Goal: Task Accomplishment & Management: Complete application form

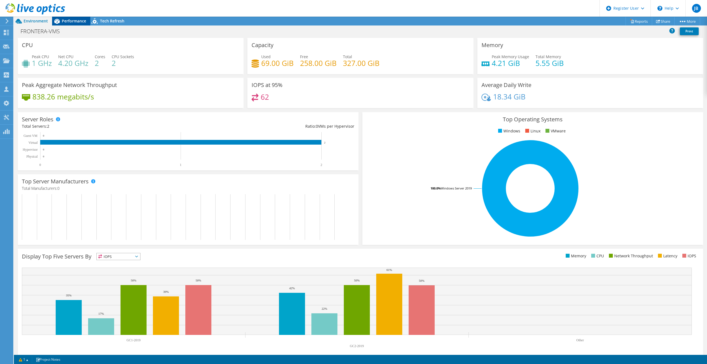
click at [84, 23] on span "Performance" at bounding box center [74, 20] width 24 height 5
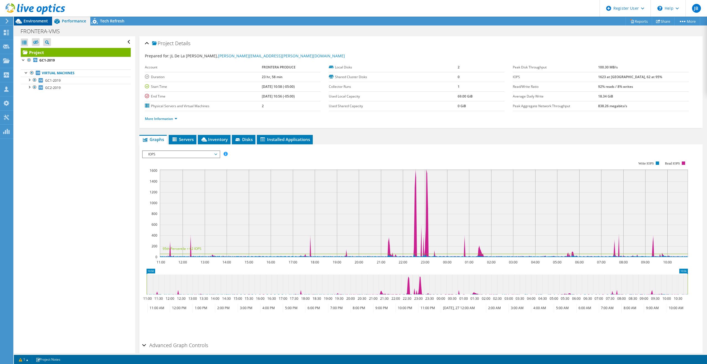
click at [45, 19] on span "Environment" at bounding box center [36, 20] width 24 height 5
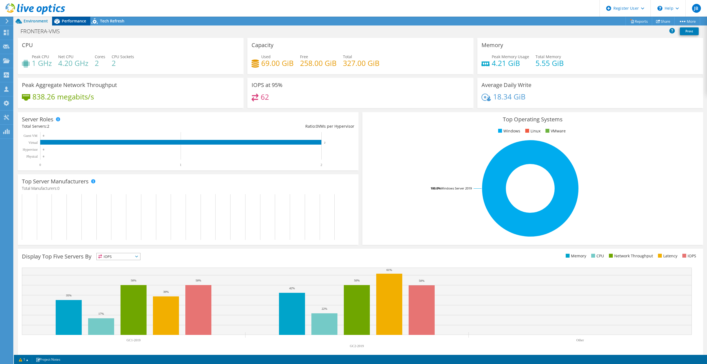
click at [76, 21] on span "Performance" at bounding box center [74, 20] width 24 height 5
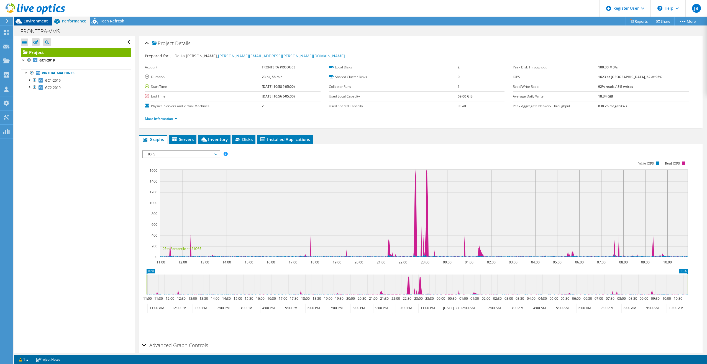
click at [43, 21] on span "Environment" at bounding box center [36, 20] width 24 height 5
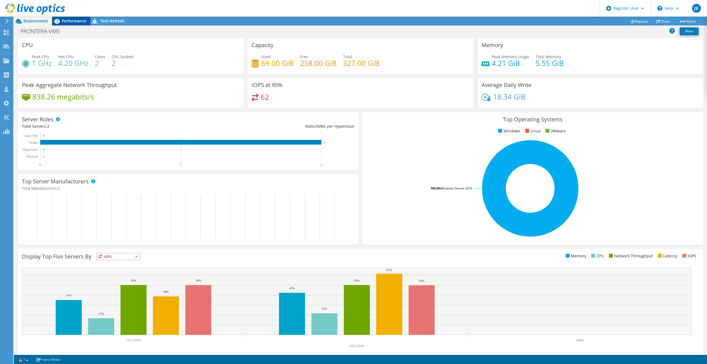
click at [69, 21] on span "Performance" at bounding box center [74, 20] width 24 height 5
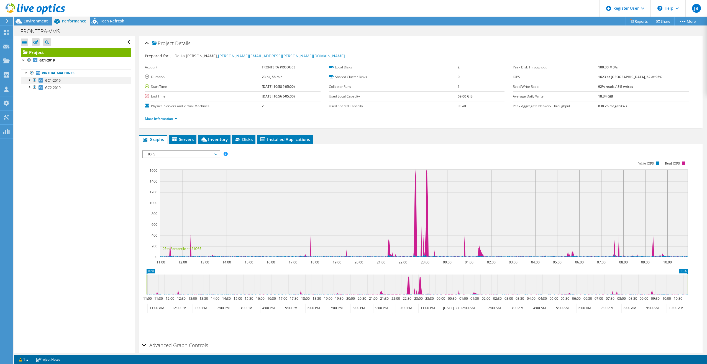
click at [29, 79] on div at bounding box center [29, 80] width 6 height 6
click at [29, 87] on div at bounding box center [29, 87] width 6 height 6
click at [36, 23] on span "Environment" at bounding box center [36, 20] width 24 height 5
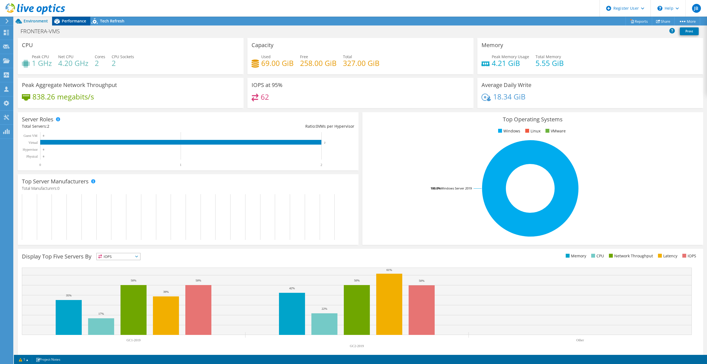
click at [62, 21] on span "Performance" at bounding box center [74, 20] width 24 height 5
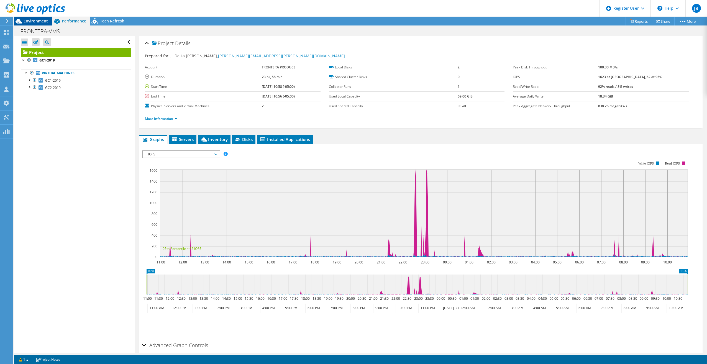
click at [26, 19] on span "Environment" at bounding box center [36, 20] width 24 height 5
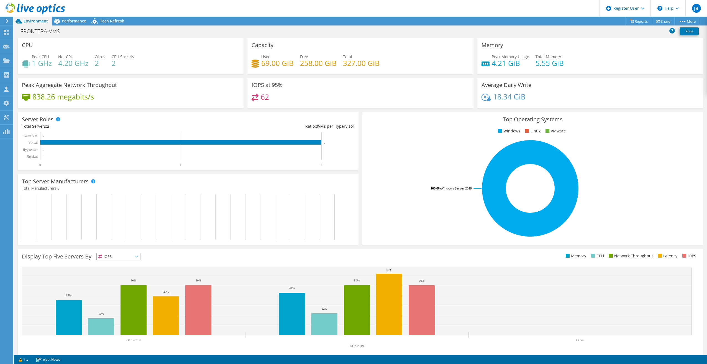
click at [368, 111] on div "Top Operating Systems Windows Linux VMware 100.0% Windows Server 2019" at bounding box center [532, 178] width 345 height 137
click at [356, 109] on div "IOPS at 95% 62" at bounding box center [360, 95] width 230 height 34
click at [360, 112] on div "Top Operating Systems Windows Linux VMware 100.0% Windows Server 2019" at bounding box center [532, 178] width 345 height 137
click at [360, 111] on div "Top Operating Systems Windows Linux VMware 100.0% Windows Server 2019" at bounding box center [532, 178] width 345 height 137
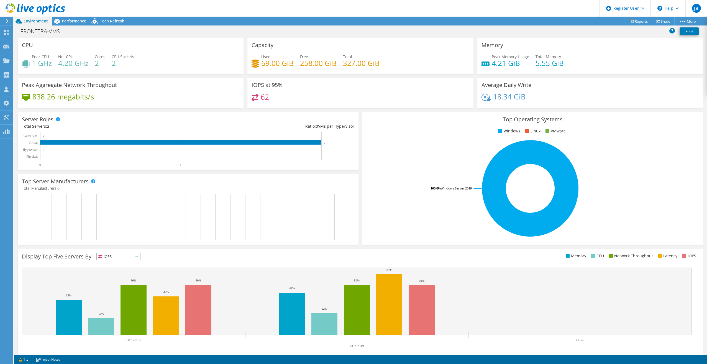
click at [359, 107] on div "IOPS at 95% 62" at bounding box center [360, 93] width 226 height 30
click at [361, 110] on div "Top Operating Systems Windows Linux VMware 100.0% Windows Server 2019" at bounding box center [532, 178] width 345 height 137
click at [360, 113] on div "Top Operating Systems Windows Linux VMware 100.0% Windows Server 2019" at bounding box center [532, 178] width 345 height 137
click at [360, 117] on div "Top Operating Systems Windows Linux VMware 100.0% Windows Server 2019" at bounding box center [532, 178] width 345 height 137
click at [360, 111] on div "Top Operating Systems Windows Linux VMware 100.0% Windows Server 2019" at bounding box center [532, 178] width 345 height 137
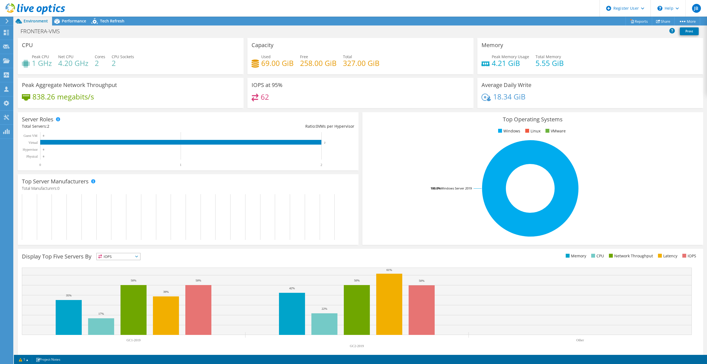
click at [358, 109] on div "IOPS at 95% 62" at bounding box center [360, 95] width 230 height 34
click at [358, 111] on div "Server Roles Physical Servers represent bare metal servers that were targets of…" at bounding box center [188, 141] width 345 height 62
click at [358, 116] on div "Server Roles Physical Servers represent bare metal servers that were targets of…" at bounding box center [188, 141] width 345 height 62
click at [360, 112] on div "Top Operating Systems Windows Linux VMware 100.0% Windows Server 2019" at bounding box center [532, 178] width 345 height 137
click at [359, 107] on div "IOPS at 95% 62" at bounding box center [360, 93] width 226 height 30
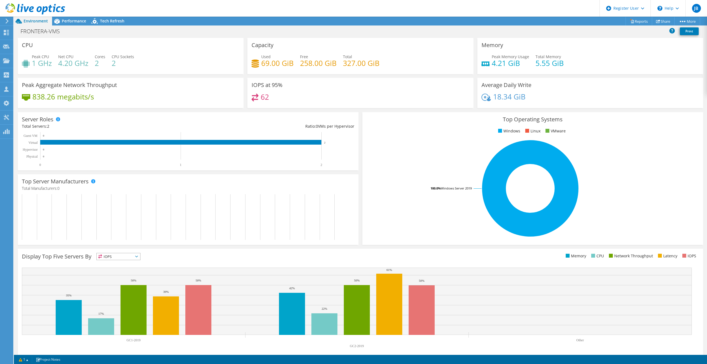
click at [360, 111] on div "Top Operating Systems Windows Linux VMware 100.0% Windows Server 2019" at bounding box center [532, 178] width 345 height 137
click at [356, 117] on div "Server Roles Physical Servers represent bare metal servers that were targets of…" at bounding box center [188, 141] width 345 height 62
click at [357, 111] on div "Server Roles Physical Servers represent bare metal servers that were targets of…" at bounding box center [188, 141] width 345 height 62
click at [357, 107] on div "IOPS at 95% 62" at bounding box center [360, 93] width 226 height 30
click at [357, 111] on div "Server Roles Physical Servers represent bare metal servers that were targets of…" at bounding box center [188, 141] width 345 height 62
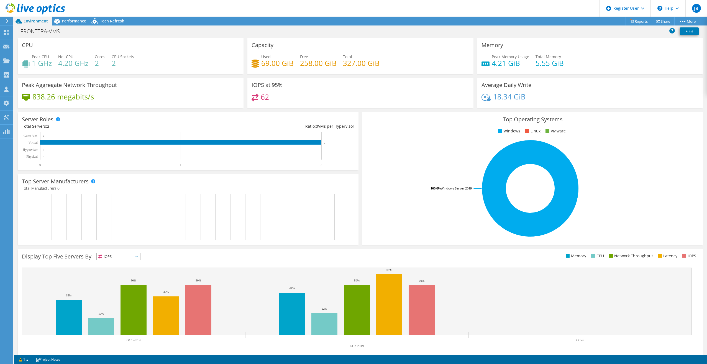
click at [358, 117] on div "Server Roles Physical Servers represent bare metal servers that were targets of…" at bounding box center [188, 141] width 345 height 62
click at [358, 112] on div "Server Roles Physical Servers represent bare metal servers that were targets of…" at bounding box center [188, 141] width 345 height 62
click at [359, 104] on div "62" at bounding box center [359, 100] width 217 height 12
click at [360, 111] on div "Top Operating Systems Windows Linux VMware 100.0% Windows Server 2019" at bounding box center [532, 178] width 345 height 137
click at [360, 118] on div "Top Operating Systems Windows Linux VMware 100.0% Windows Server 2019" at bounding box center [532, 178] width 345 height 137
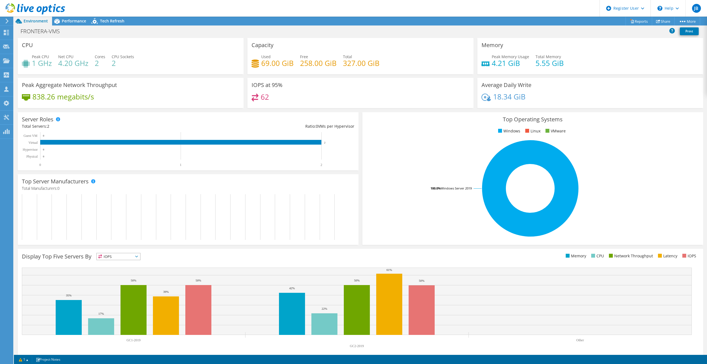
click at [360, 112] on div "Top Operating Systems Windows Linux VMware 100.0% Windows Server 2019" at bounding box center [532, 178] width 345 height 137
click at [360, 106] on div "IOPS at 95% 62" at bounding box center [360, 93] width 226 height 30
click at [360, 118] on div "Top Operating Systems Windows Linux VMware 100.0% Windows Server 2019" at bounding box center [532, 178] width 345 height 137
click at [362, 125] on div "Top Operating Systems Windows Linux VMware 100.0% Windows Server 2019" at bounding box center [532, 178] width 341 height 133
click at [360, 112] on div "Top Operating Systems Windows Linux VMware 100.0% Windows Server 2019" at bounding box center [532, 178] width 345 height 137
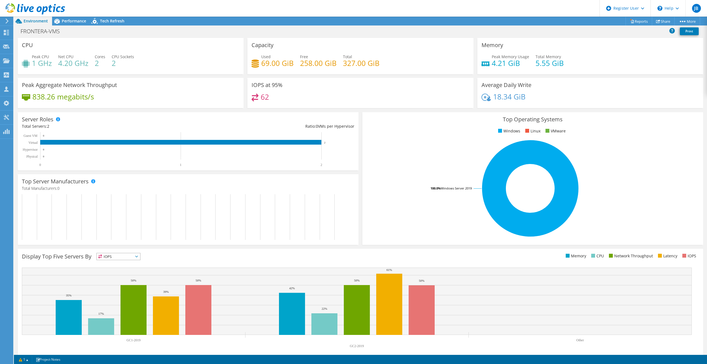
click at [358, 111] on div "Server Roles Physical Servers represent bare metal servers that were targets of…" at bounding box center [188, 141] width 345 height 62
click at [360, 111] on div "Top Operating Systems Windows Linux VMware 100.0% Windows Server 2019" at bounding box center [532, 178] width 345 height 137
click at [360, 113] on div "Top Operating Systems Windows Linux VMware 100.0% Windows Server 2019" at bounding box center [532, 178] width 345 height 137
click at [358, 110] on div "IOPS at 95% 62" at bounding box center [360, 95] width 230 height 34
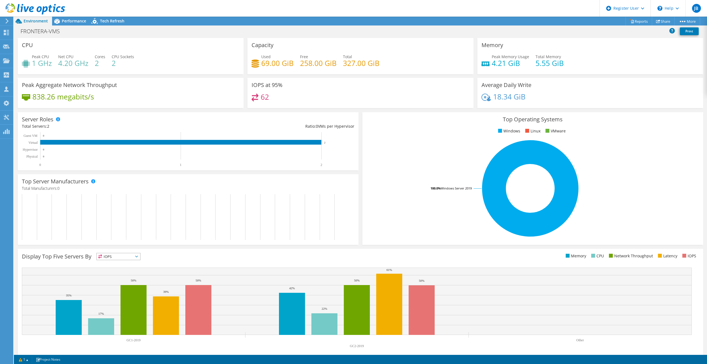
click at [358, 108] on div "IOPS at 95% 62" at bounding box center [360, 93] width 226 height 30
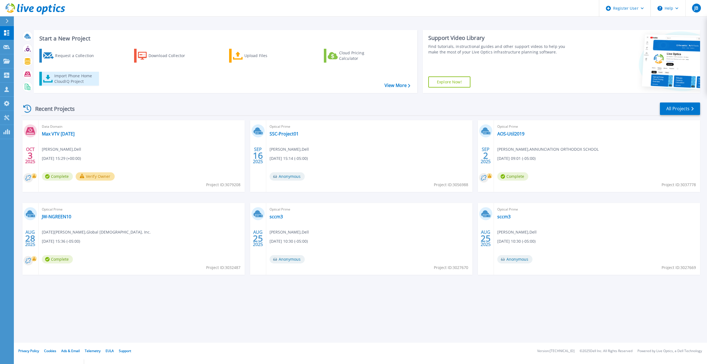
click at [71, 77] on div "Import Phone Home CloudIQ Project" at bounding box center [75, 78] width 43 height 11
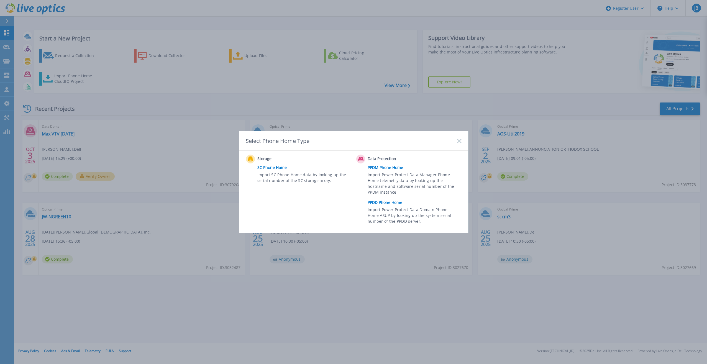
click at [388, 202] on link "PPDD Phone Home" at bounding box center [416, 202] width 96 height 8
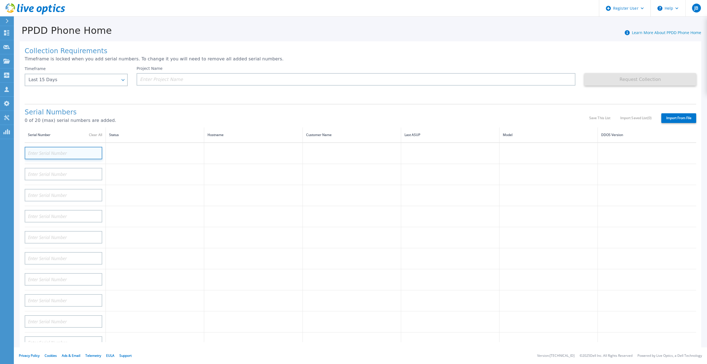
click at [66, 148] on input at bounding box center [64, 153] width 78 height 12
click at [120, 76] on div "Last 15 Days" at bounding box center [76, 80] width 103 height 12
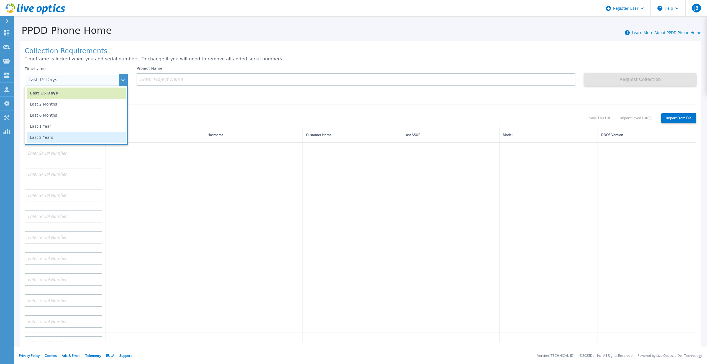
click at [94, 140] on li "Last 2 Years" at bounding box center [76, 137] width 99 height 11
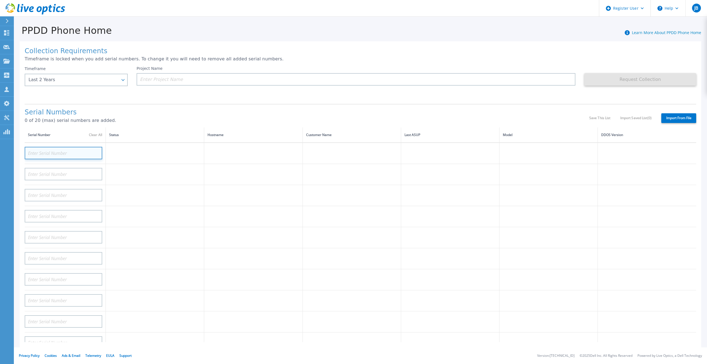
click at [81, 147] on input at bounding box center [64, 153] width 78 height 12
paste input "HVQCF33"
type input "HVQCF33"
click at [171, 119] on div "Serial Numbers 0 of 20 (max) serial numbers are added." at bounding box center [307, 118] width 564 height 19
paste input "HVQCF33"
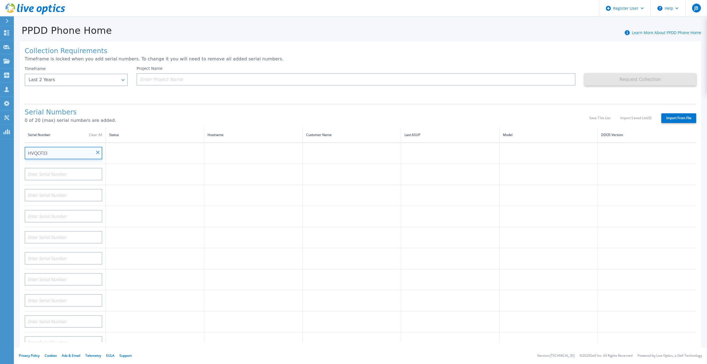
type input "HVQCF33"
click at [156, 109] on h1 "Serial Numbers" at bounding box center [307, 113] width 564 height 8
paste input "HVQCF33"
type input "HVQCF33"
click at [153, 118] on p "0 of 20 (max) serial numbers are added." at bounding box center [307, 120] width 564 height 5
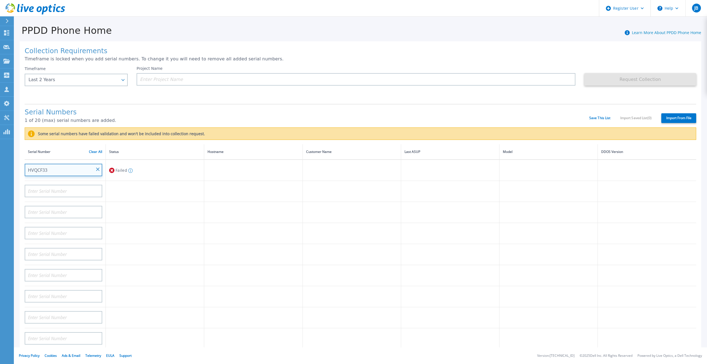
click at [98, 164] on input "HVQCF33" at bounding box center [64, 170] width 78 height 12
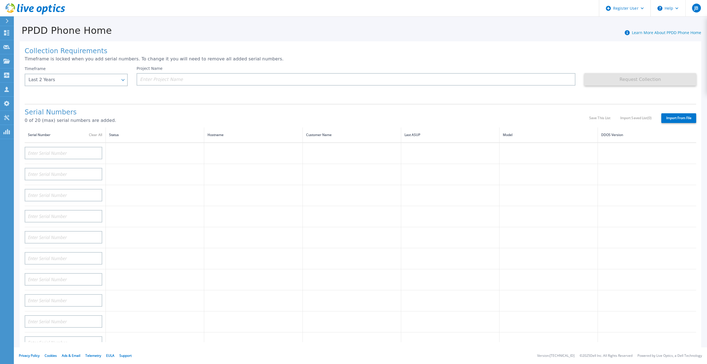
click at [152, 94] on div "Project Name" at bounding box center [361, 82] width 448 height 33
drag, startPoint x: 7, startPoint y: 53, endPoint x: 18, endPoint y: 54, distance: 11.1
click at [7, 53] on link "Request Capture Request Capture" at bounding box center [7, 47] width 14 height 14
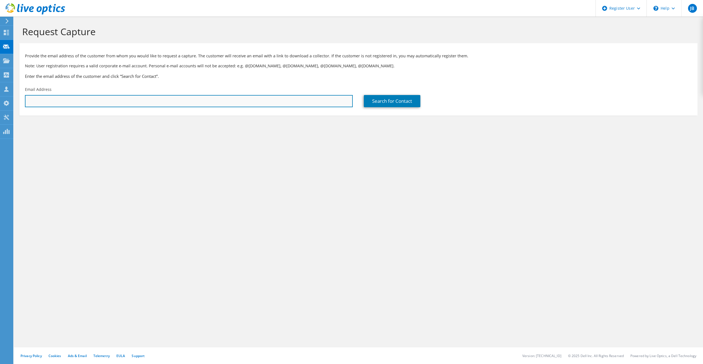
click at [62, 98] on input "text" at bounding box center [189, 101] width 328 height 12
paste input "[PERSON_NAME][EMAIL_ADDRESS][PERSON_NAME][DOMAIN_NAME]"
type input "[PERSON_NAME][EMAIL_ADDRESS][PERSON_NAME][DOMAIN_NAME]"
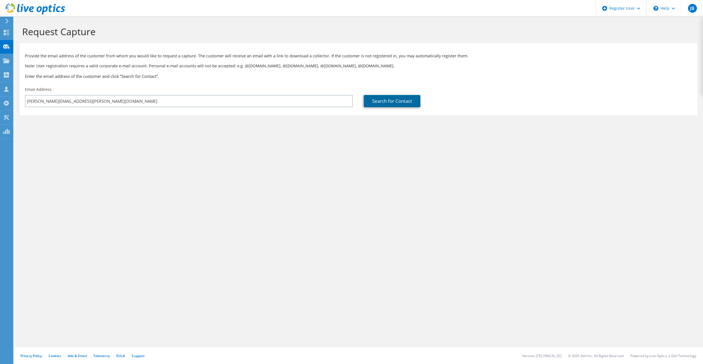
click at [415, 102] on link "Search for Contact" at bounding box center [392, 101] width 57 height 12
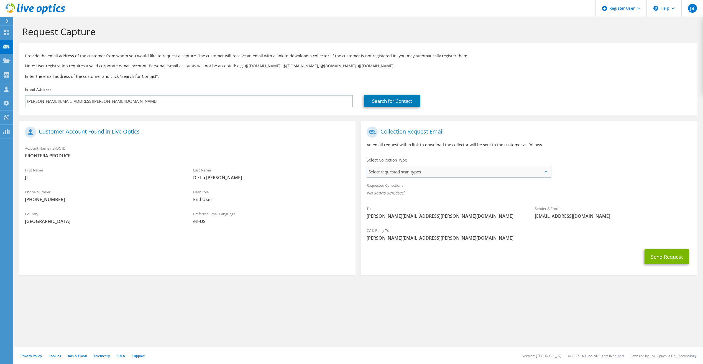
click at [510, 175] on span "Select requested scan types" at bounding box center [458, 171] width 183 height 11
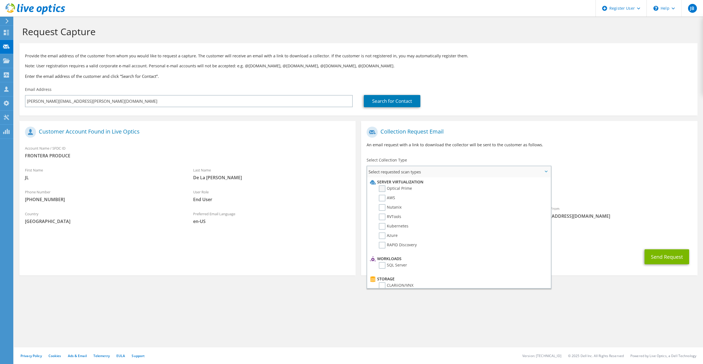
click at [384, 189] on label "Optical Prime" at bounding box center [395, 188] width 33 height 7
click at [0, 0] on input "Optical Prime" at bounding box center [0, 0] width 0 height 0
click at [666, 261] on button "Send Request" at bounding box center [666, 258] width 45 height 15
